Goal: Find specific page/section: Find specific page/section

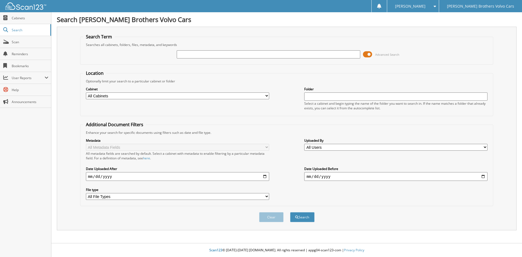
click at [367, 53] on span at bounding box center [367, 54] width 9 height 8
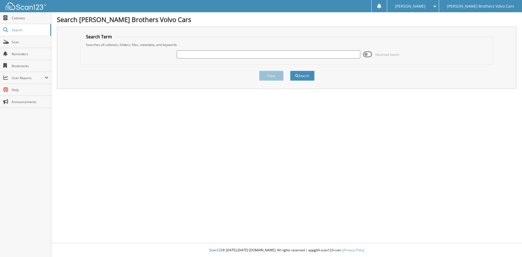
click at [295, 56] on input "text" at bounding box center [268, 54] width 183 height 8
type input "16053302"
click at [290, 71] on button "Search" at bounding box center [302, 76] width 24 height 10
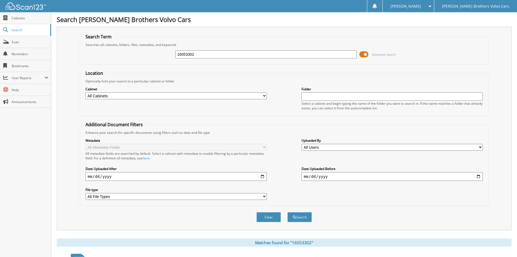
click at [365, 52] on span at bounding box center [364, 54] width 9 height 8
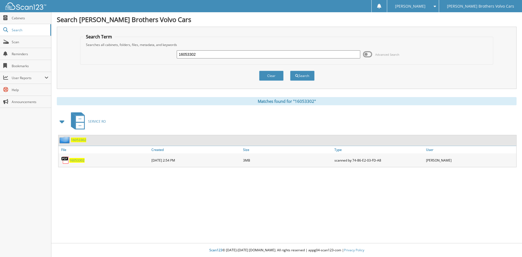
click at [78, 159] on span "16053302" at bounding box center [76, 160] width 15 height 5
